Goal: Transaction & Acquisition: Purchase product/service

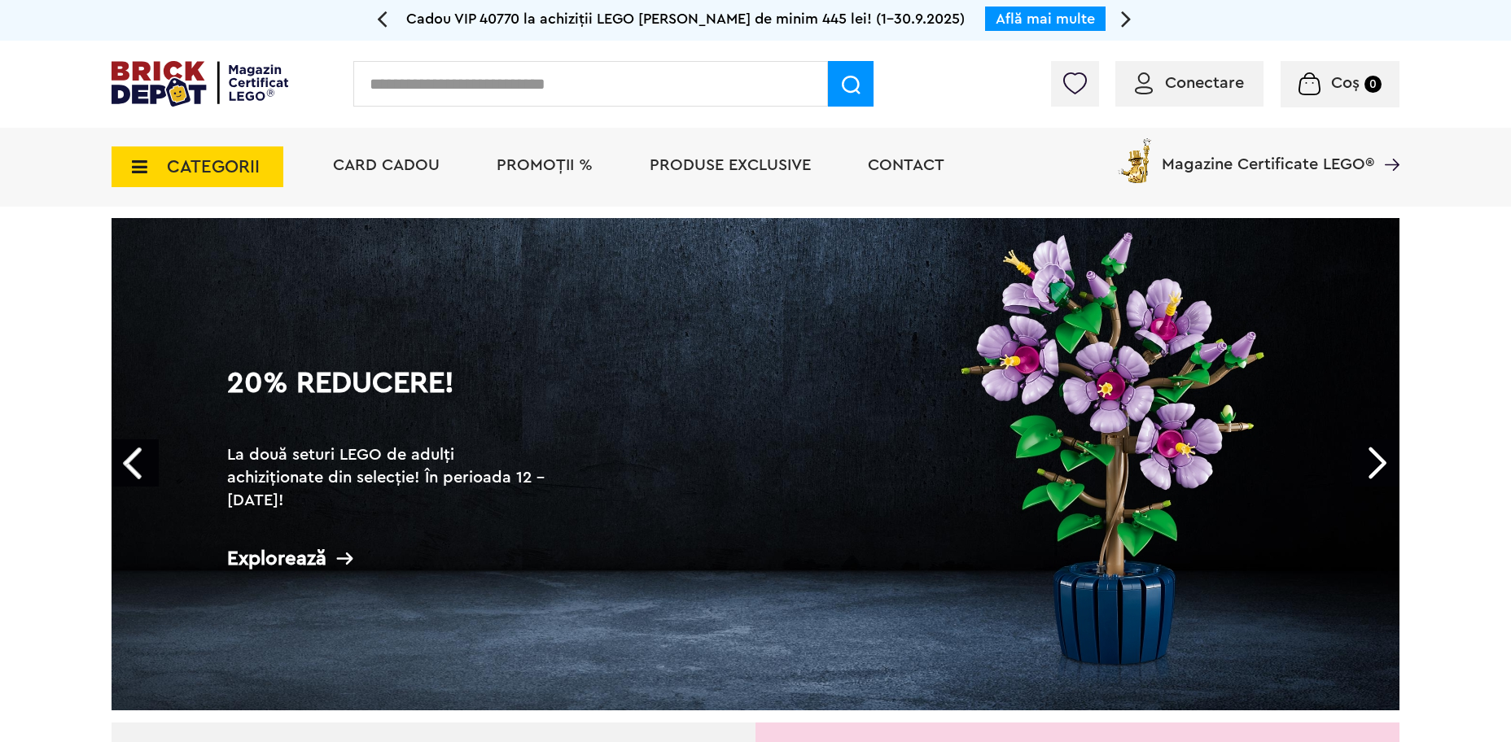
click at [1187, 91] on span "Conectare" at bounding box center [1204, 83] width 79 height 16
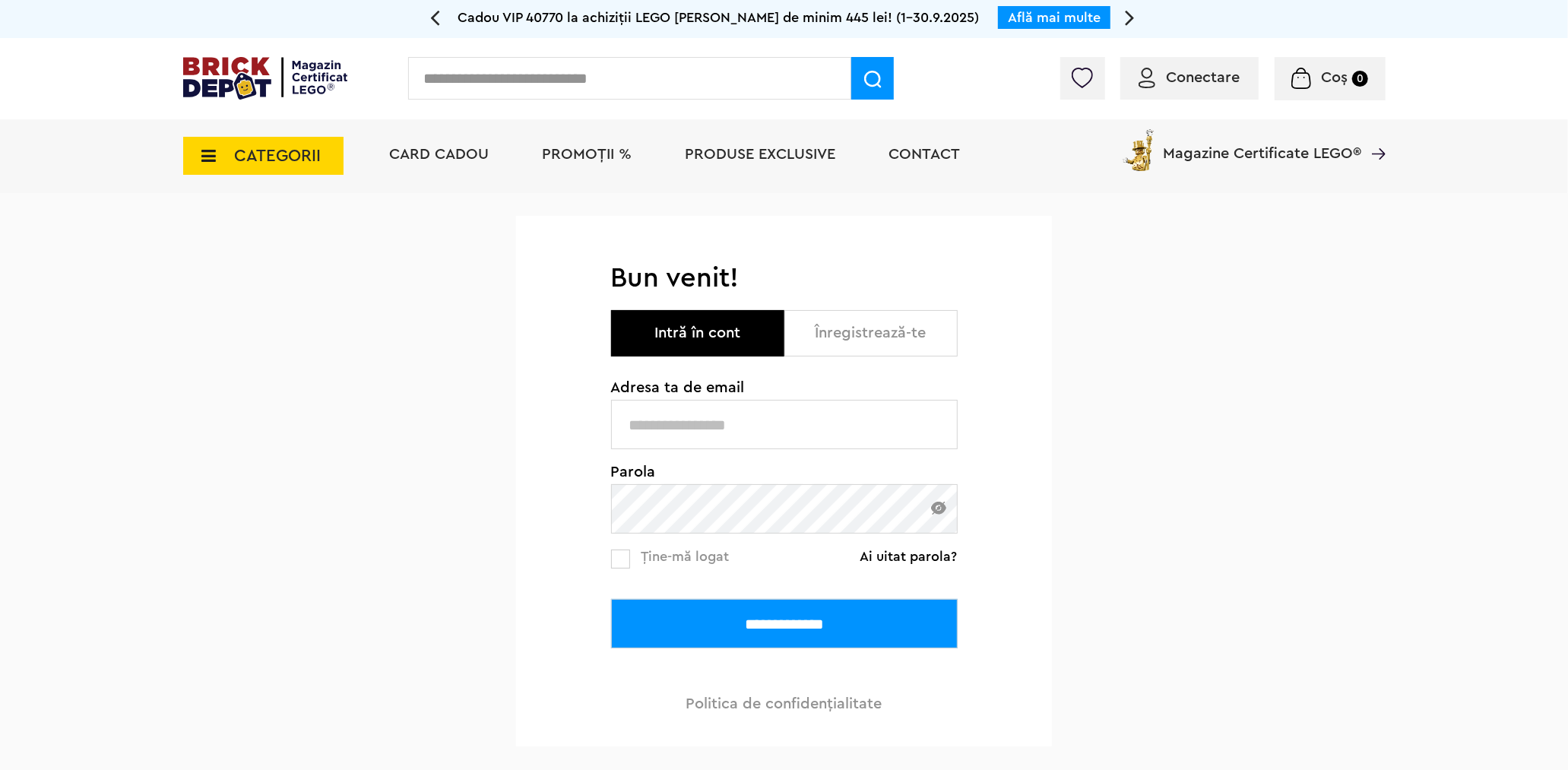
type input "**********"
click at [853, 632] on input "**********" at bounding box center [784, 623] width 346 height 49
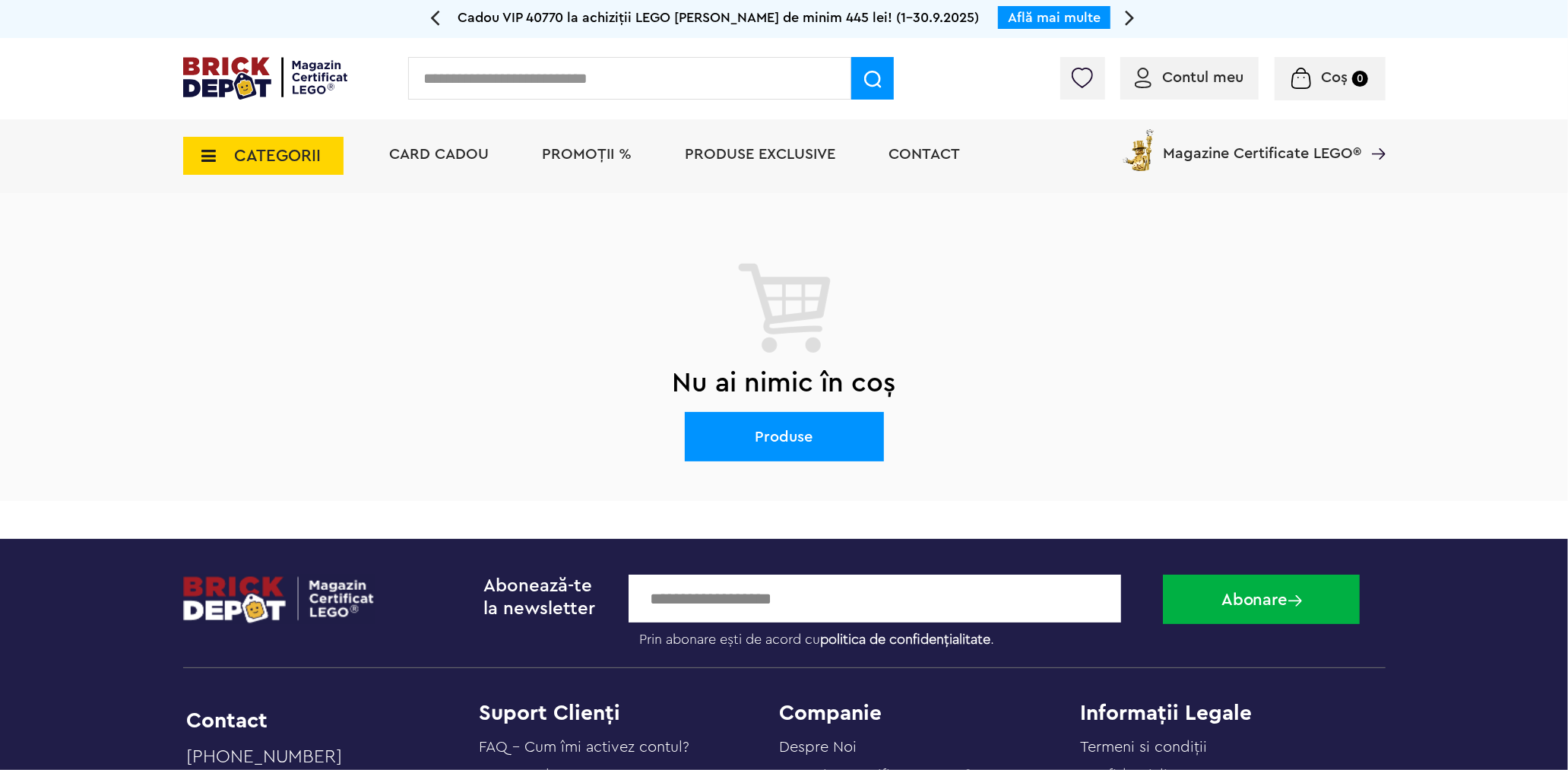
click at [783, 153] on span "Produse exclusive" at bounding box center [760, 154] width 150 height 15
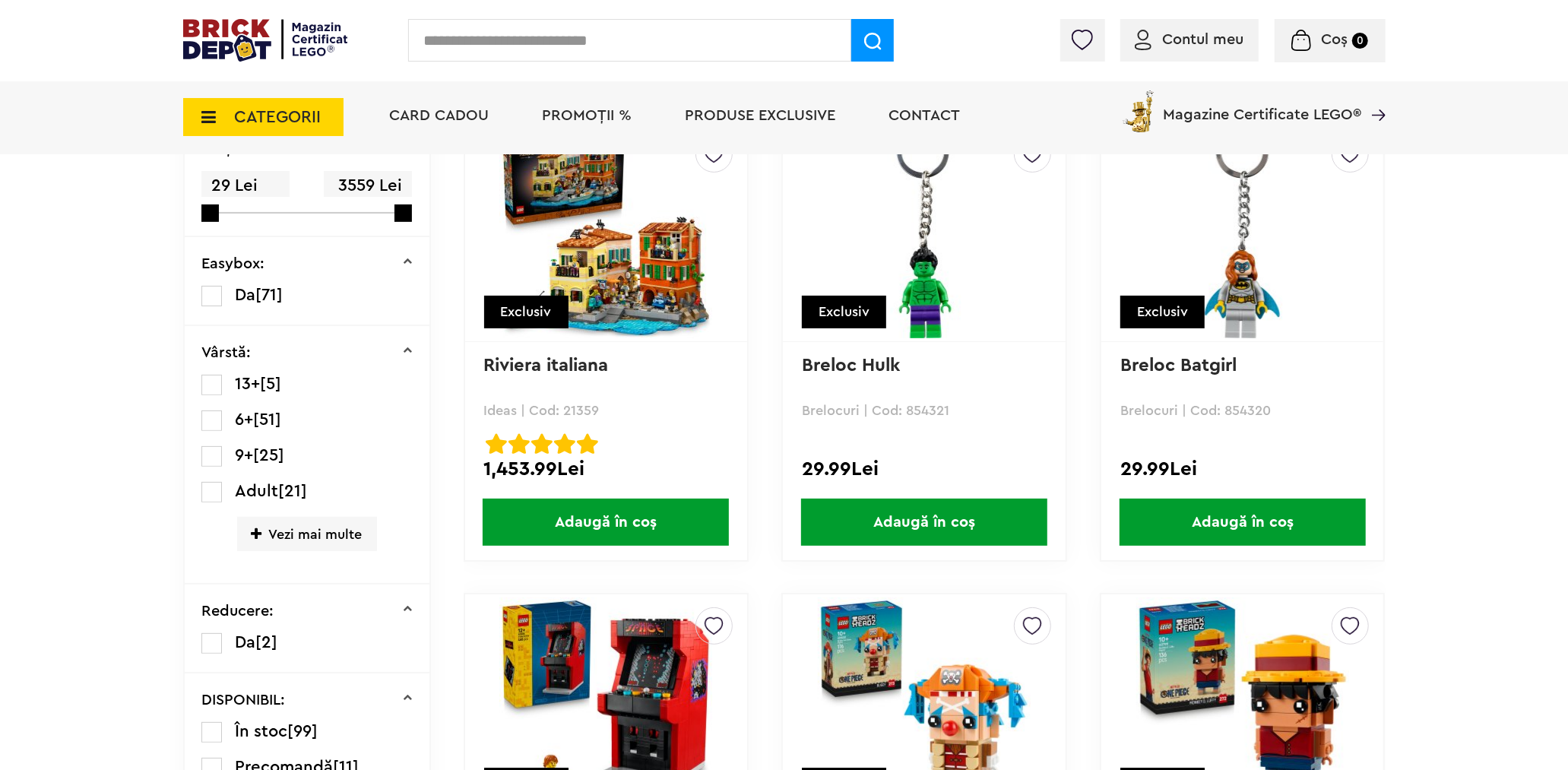
scroll to position [253, 0]
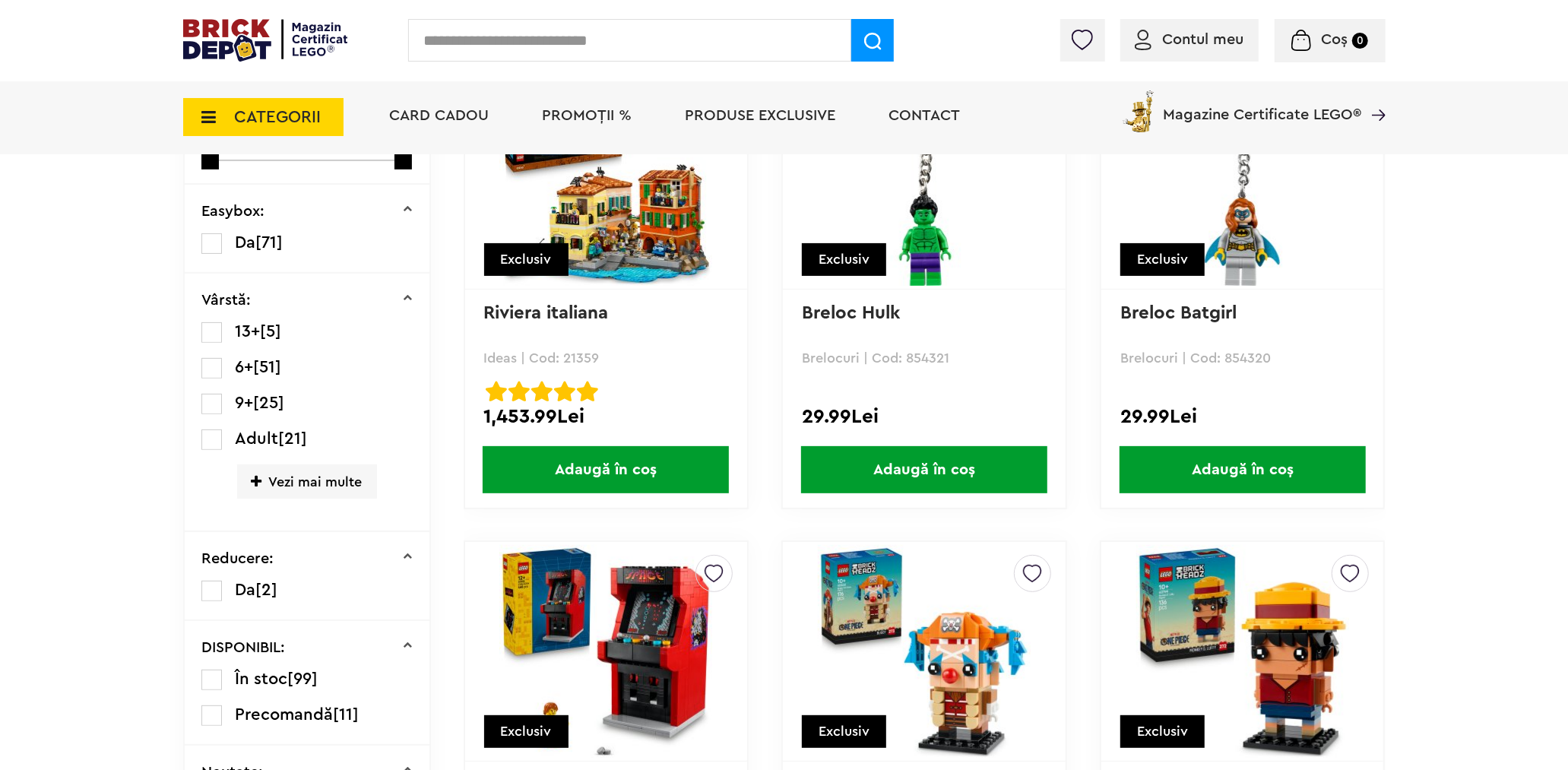
click at [632, 468] on span "Adaugă în coș" at bounding box center [606, 469] width 246 height 47
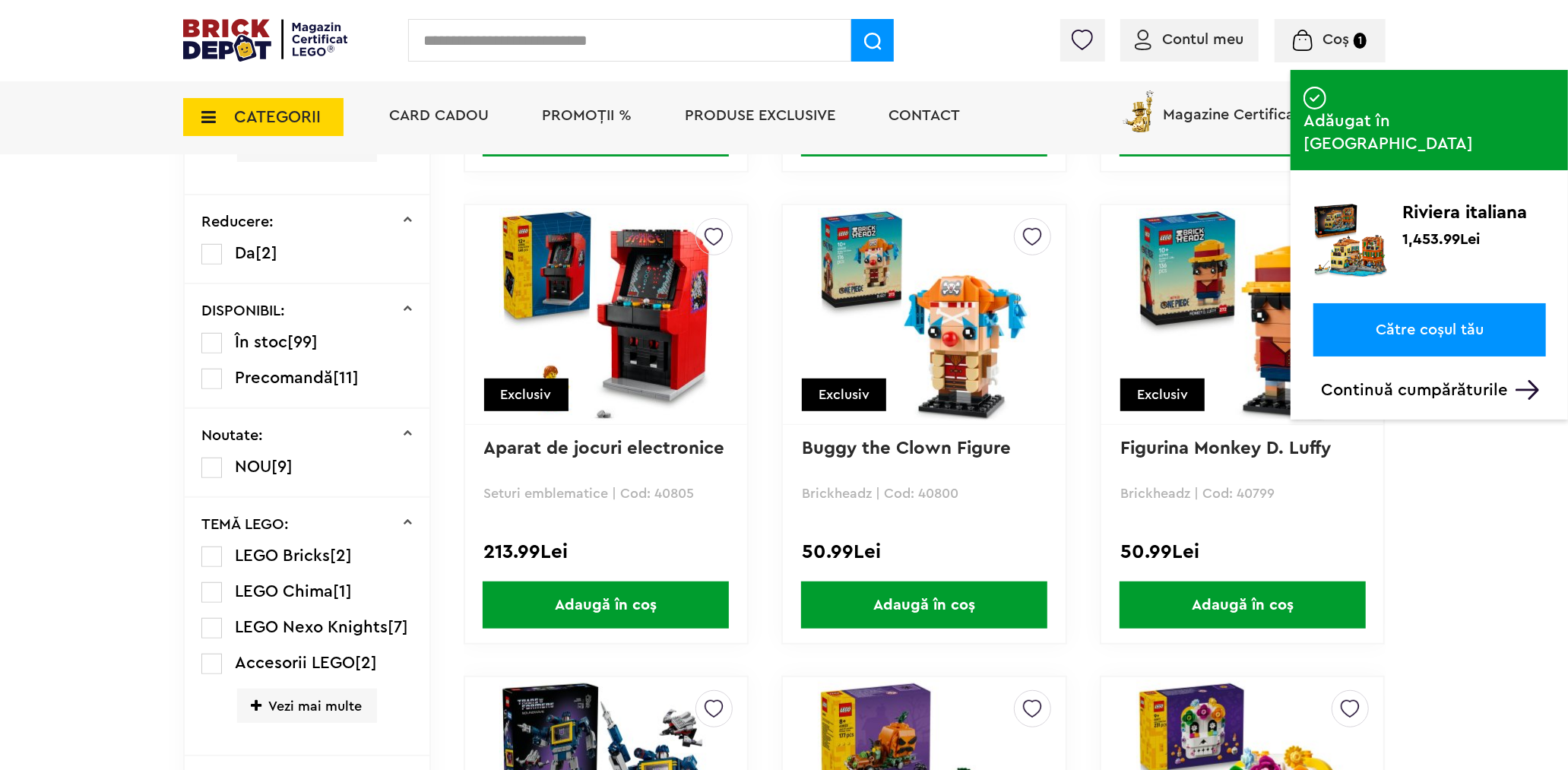
scroll to position [591, 0]
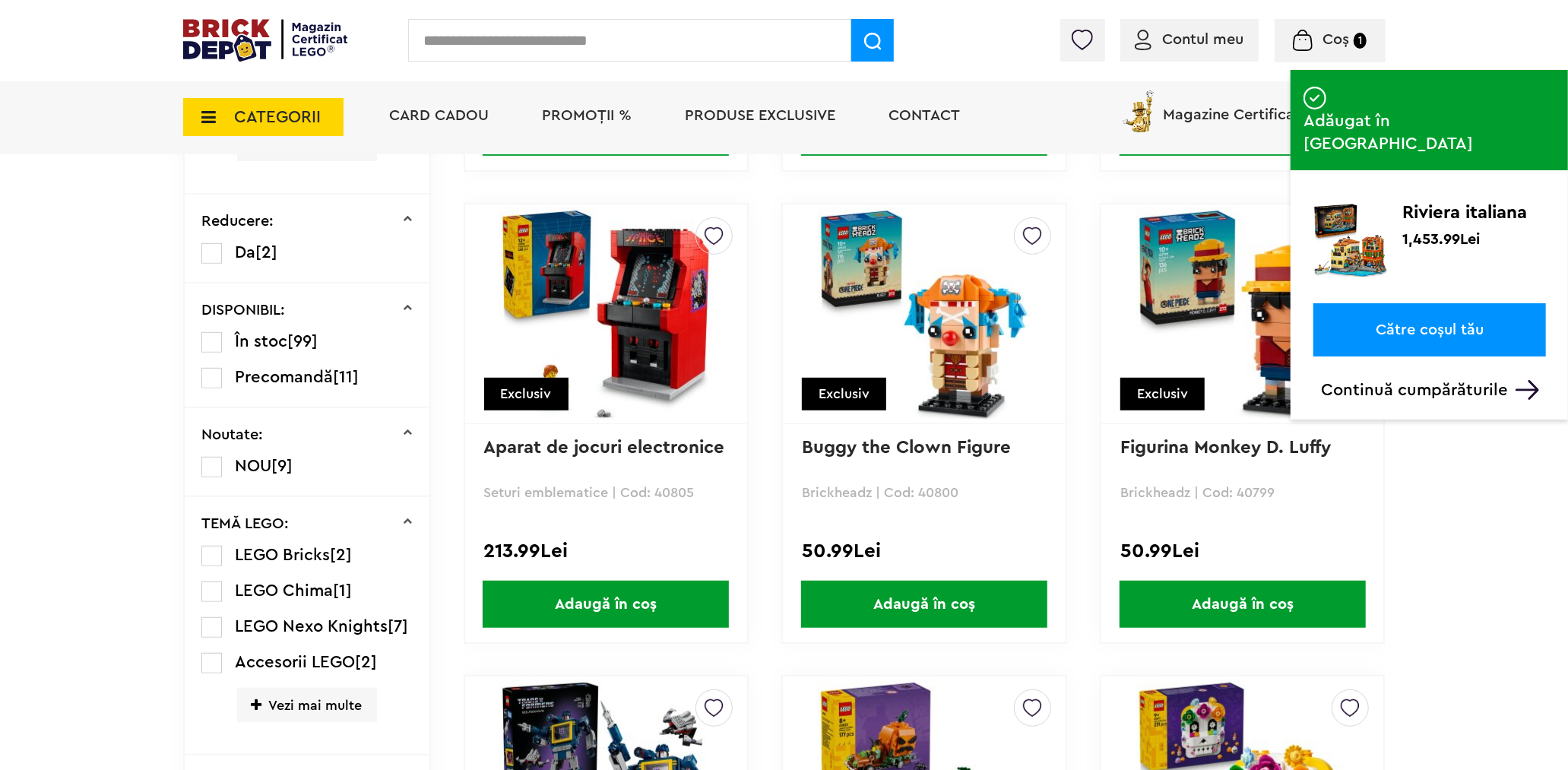
click at [608, 444] on link "Aparat de jocuri electronice" at bounding box center [605, 448] width 241 height 19
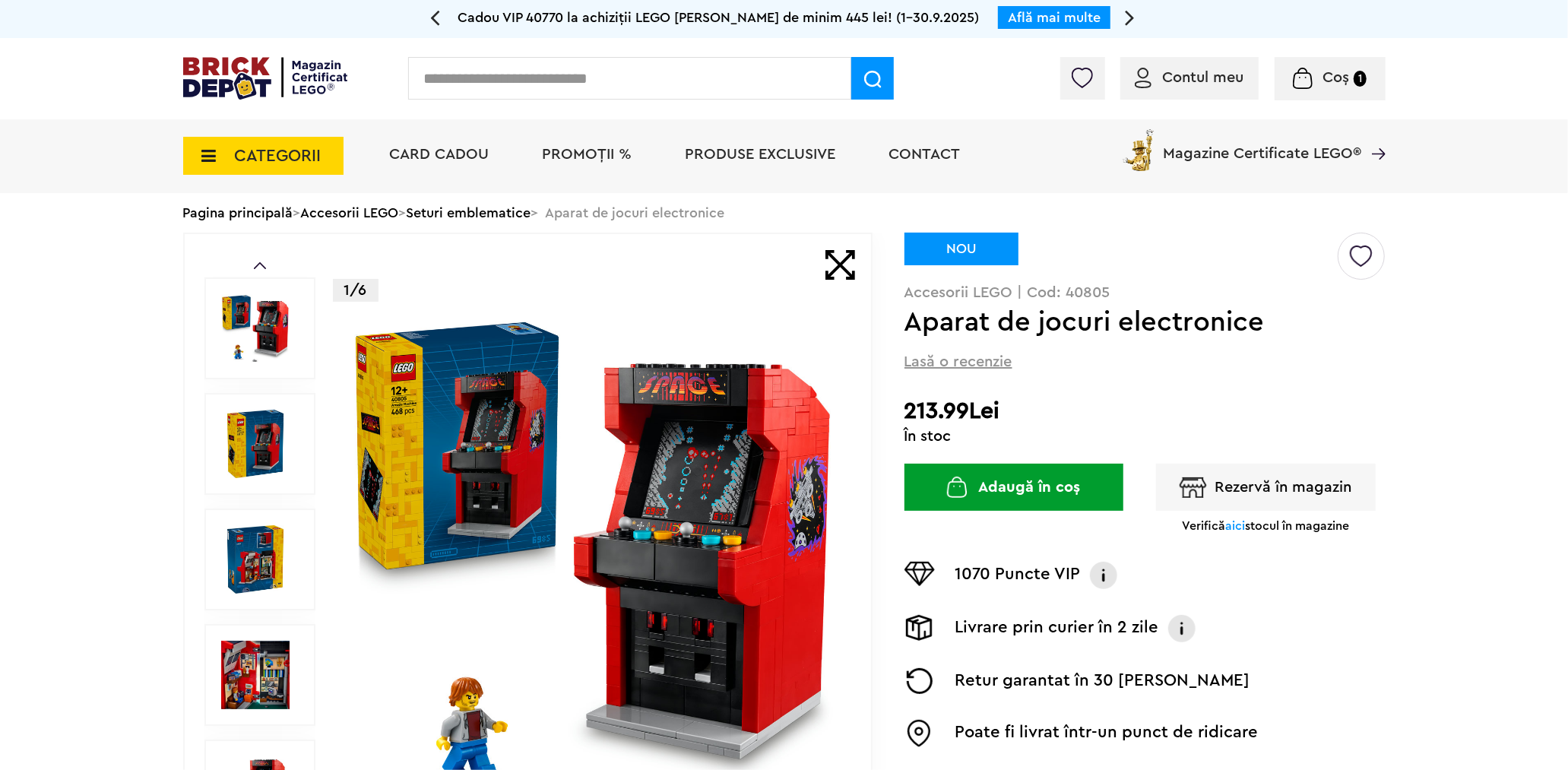
click at [958, 486] on img "submit" at bounding box center [957, 486] width 21 height 21
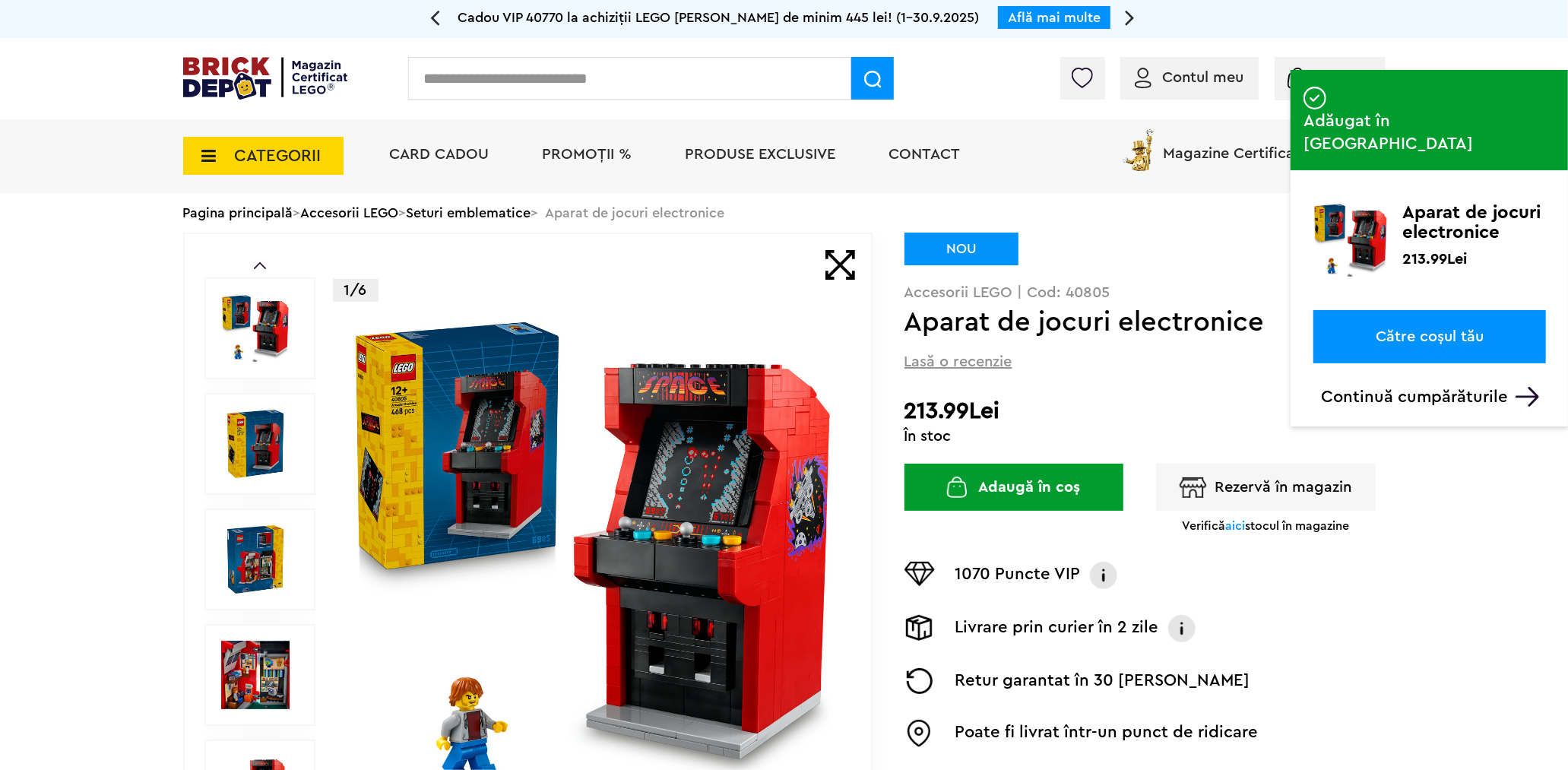
click at [514, 215] on link "Seturi emblematice" at bounding box center [469, 213] width 125 height 14
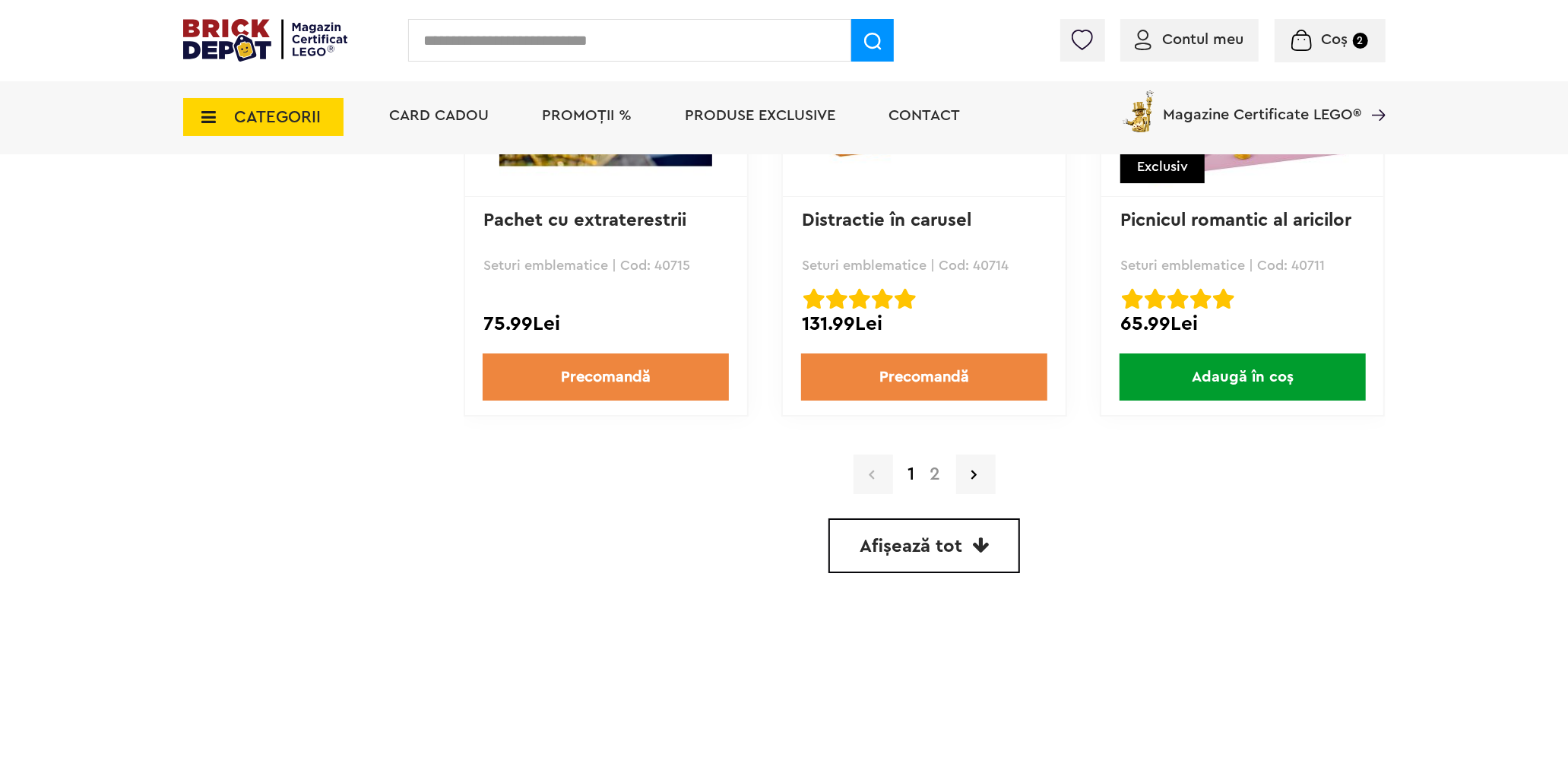
scroll to position [4474, 0]
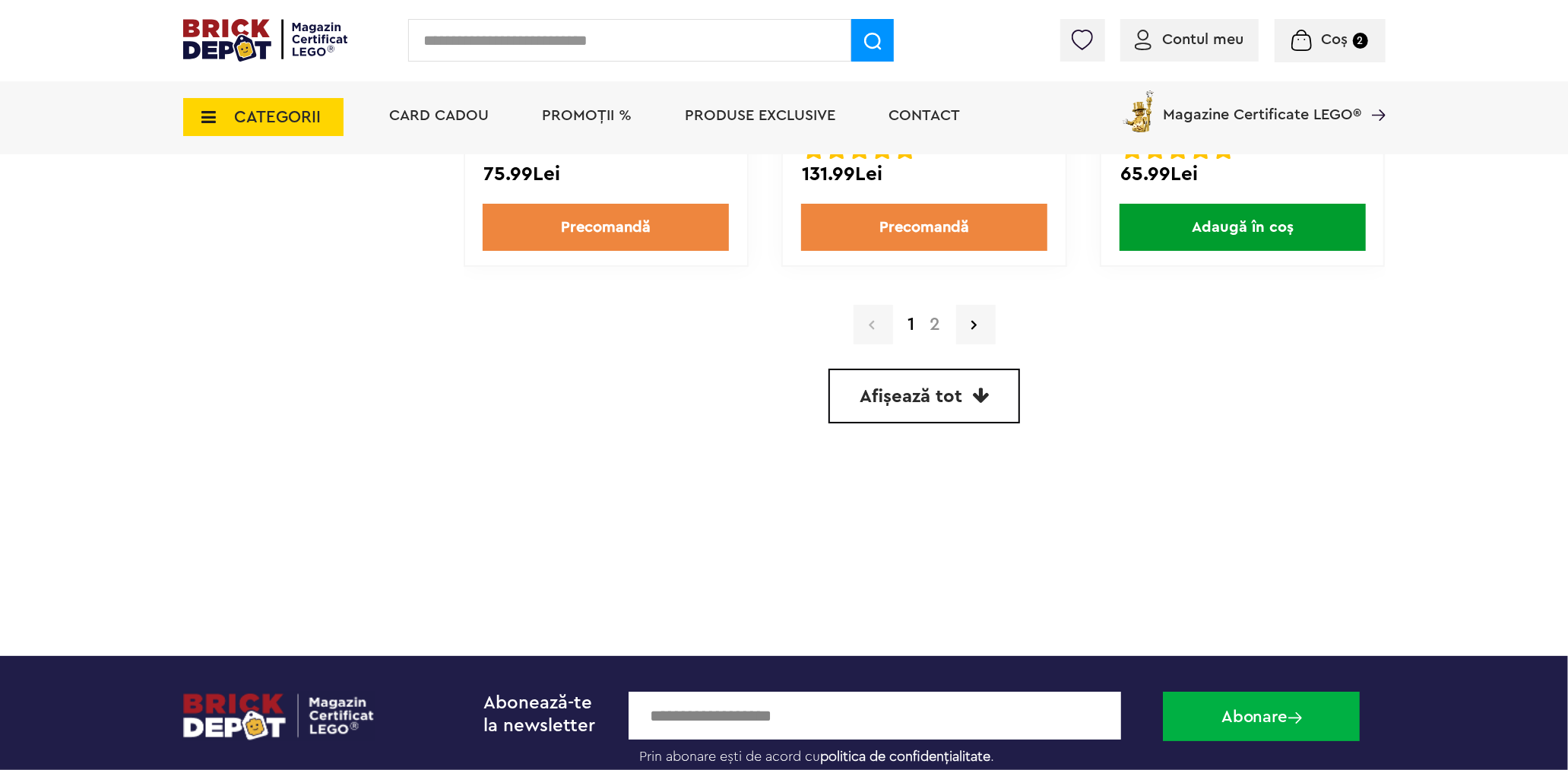
click at [935, 315] on link "2" at bounding box center [935, 325] width 26 height 19
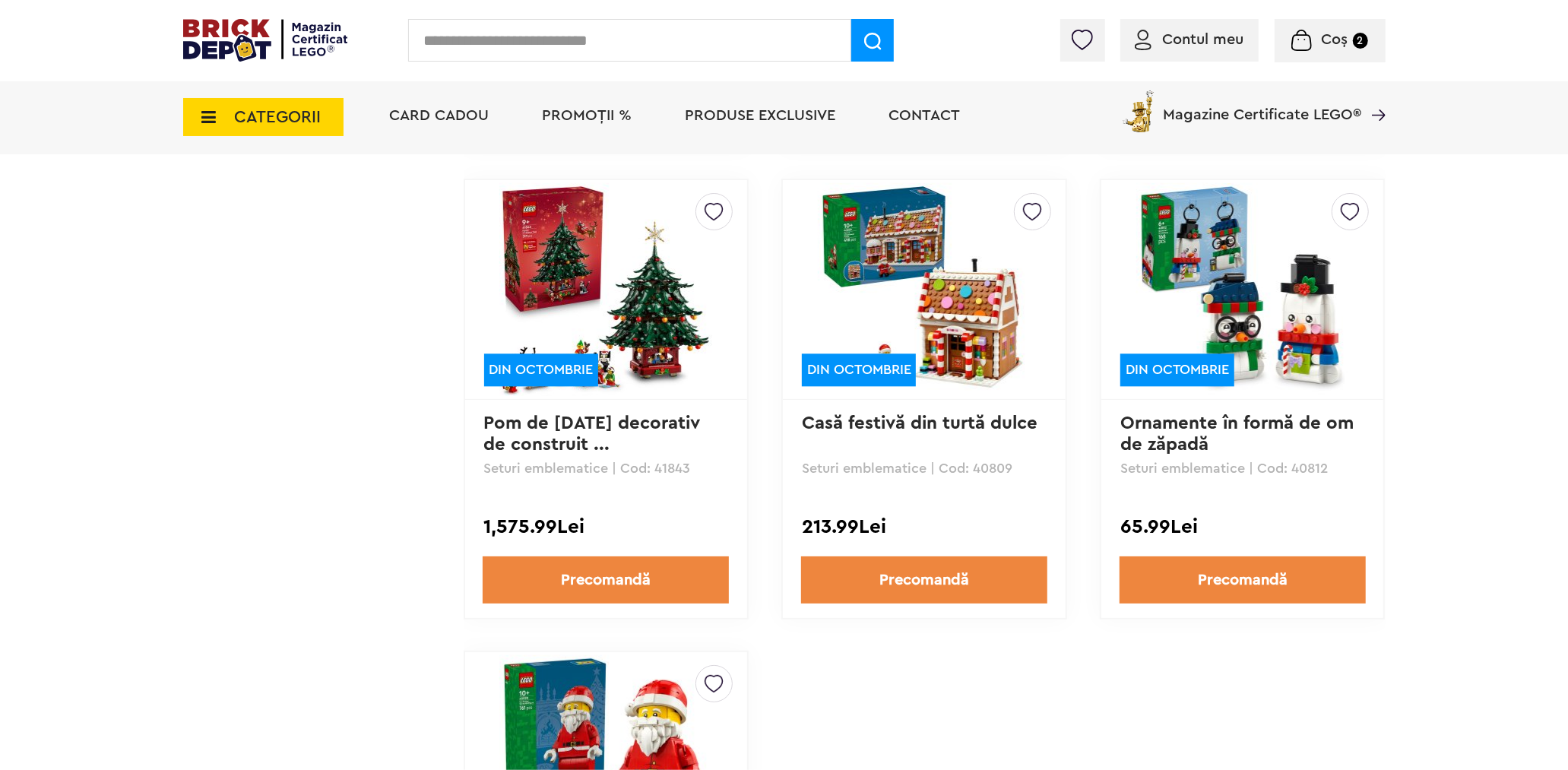
scroll to position [2701, 0]
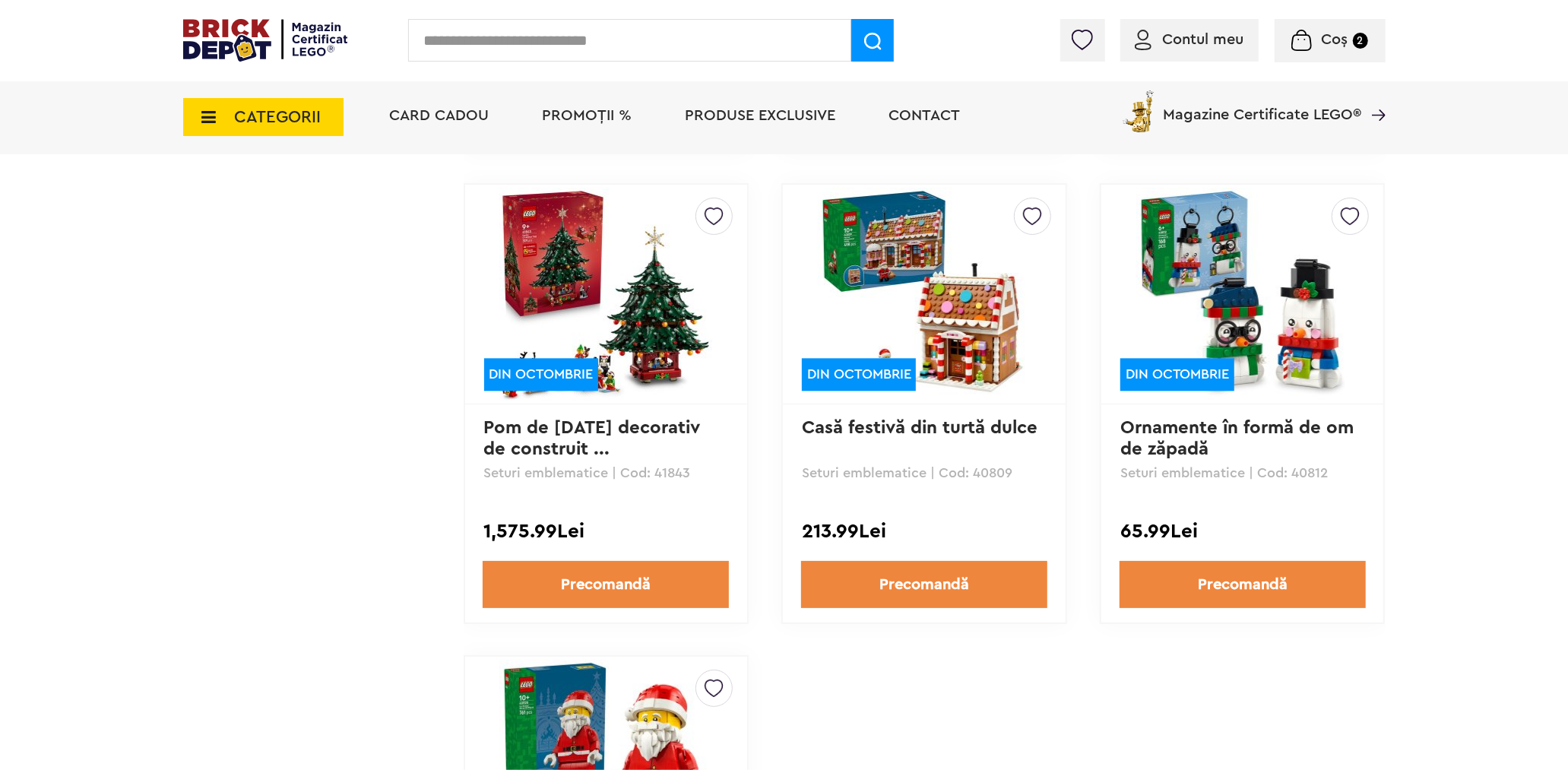
click at [1346, 46] on span "Coș" at bounding box center [1335, 39] width 26 height 15
